Goal: Information Seeking & Learning: Learn about a topic

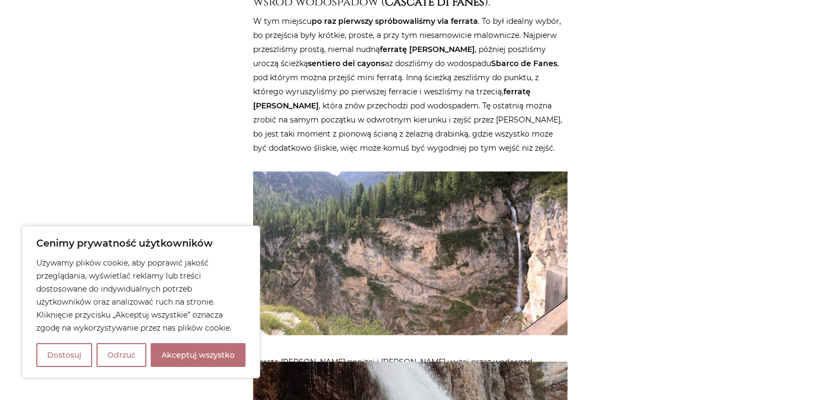
scroll to position [1012, 0]
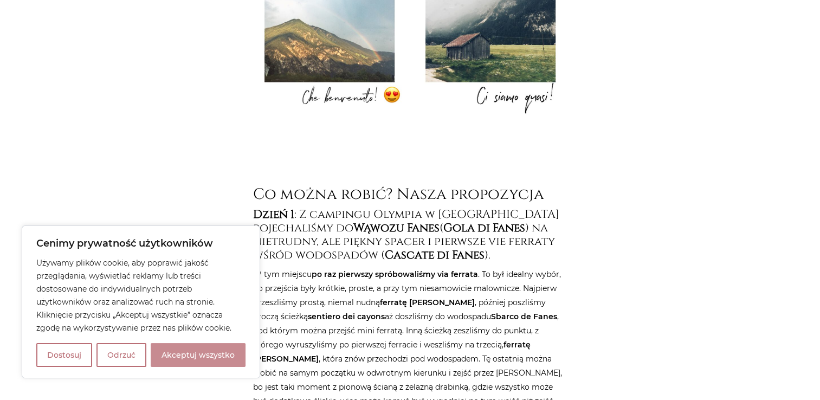
click at [175, 361] on button "Akceptuj wszystko" at bounding box center [198, 355] width 95 height 24
checkbox input "true"
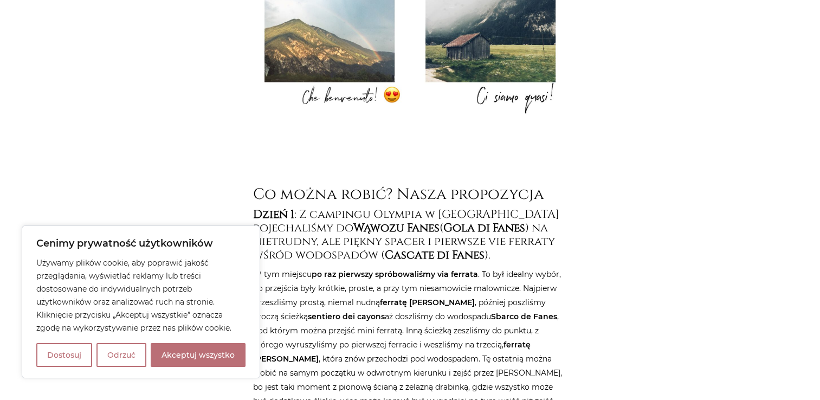
checkbox input "true"
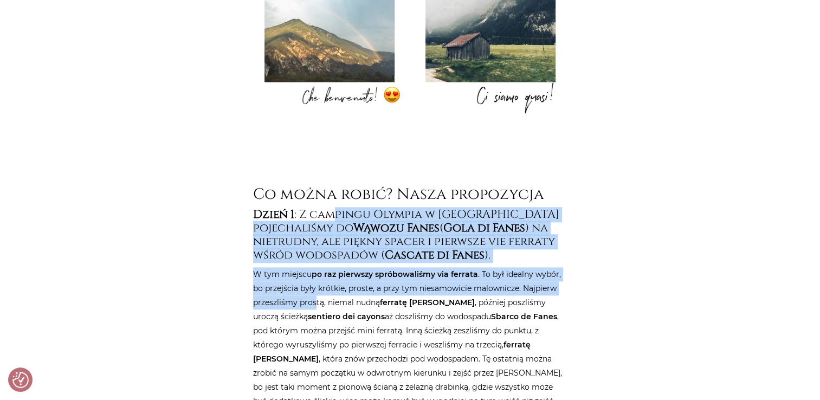
drag, startPoint x: 338, startPoint y: 186, endPoint x: 311, endPoint y: 275, distance: 93.6
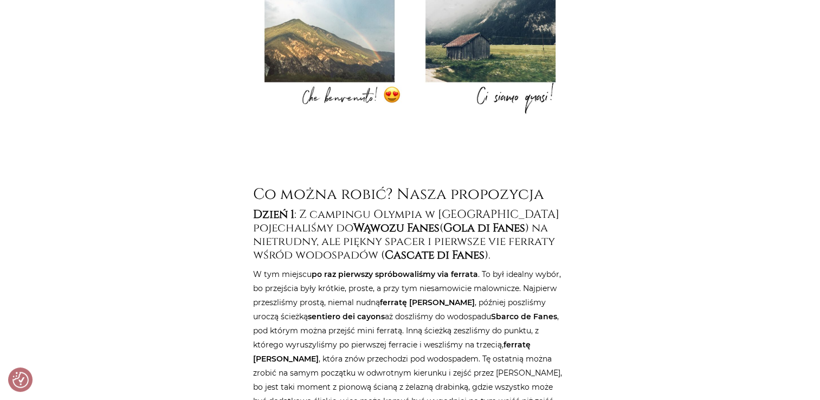
click at [361, 285] on p "W tym miejscu po raz pierwszy spróbowaliśmy via ferrata . To był idealny wybór,…" at bounding box center [410, 337] width 315 height 141
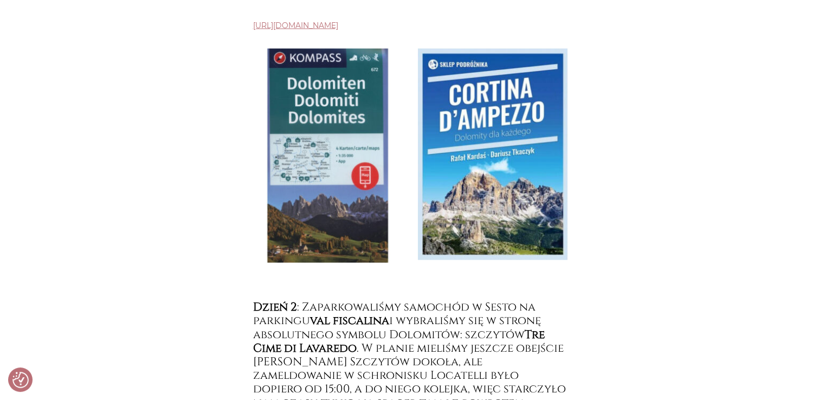
scroll to position [2277, 0]
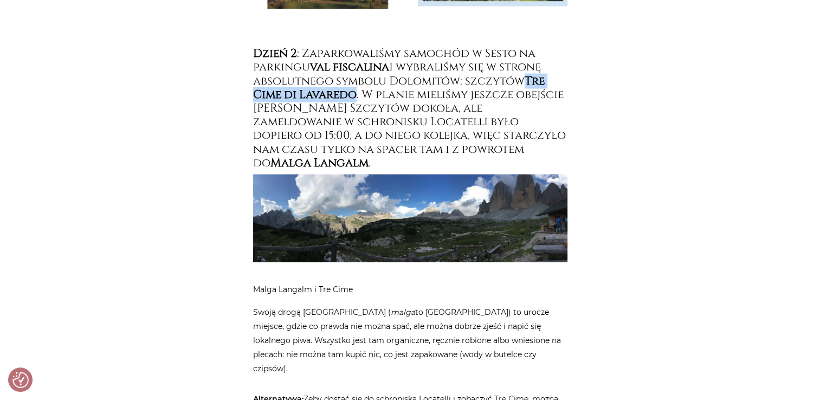
drag, startPoint x: 529, startPoint y: 51, endPoint x: 355, endPoint y: 66, distance: 174.7
click at [355, 66] on h4 "Dzień 2 : Zaparkowaliśmy samochód w Sesto na parkingu val fiscalina i wybraliśm…" at bounding box center [410, 108] width 315 height 123
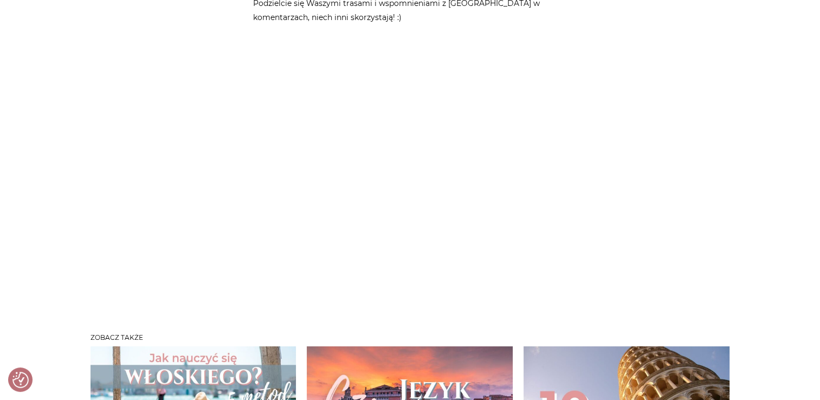
scroll to position [8351, 0]
